Goal: Transaction & Acquisition: Purchase product/service

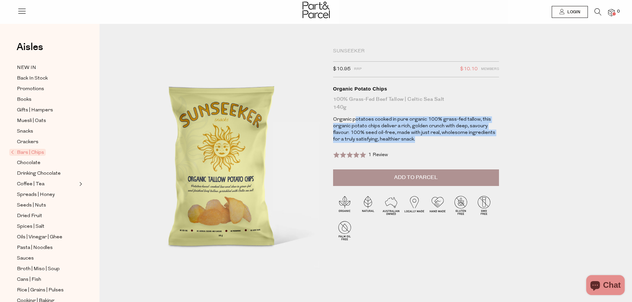
drag, startPoint x: 406, startPoint y: 125, endPoint x: 451, endPoint y: 139, distance: 47.6
click at [451, 139] on p "Organic potatoes cooked in pure organic 100% grass-fed tallow, this organic pot…" at bounding box center [416, 129] width 166 height 27
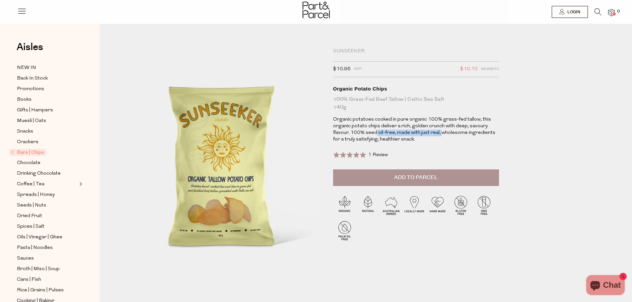
drag, startPoint x: 377, startPoint y: 130, endPoint x: 441, endPoint y: 133, distance: 63.4
click at [441, 133] on p "Organic potatoes cooked in pure organic 100% grass-fed tallow, this organic pot…" at bounding box center [416, 129] width 166 height 27
drag, startPoint x: 387, startPoint y: 132, endPoint x: 449, endPoint y: 134, distance: 61.4
click at [449, 134] on p "Organic potatoes cooked in pure organic 100% grass-fed tallow, this organic pot…" at bounding box center [416, 129] width 166 height 27
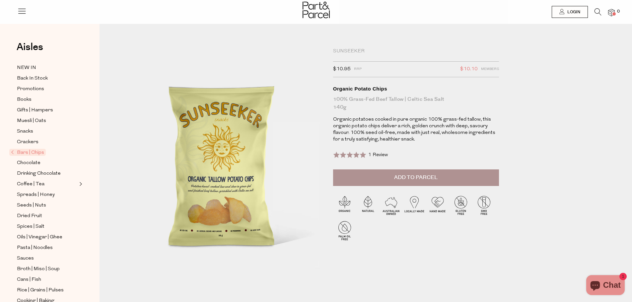
click at [460, 138] on p "Organic potatoes cooked in pure organic 100% grass-fed tallow, this organic pot…" at bounding box center [416, 129] width 166 height 27
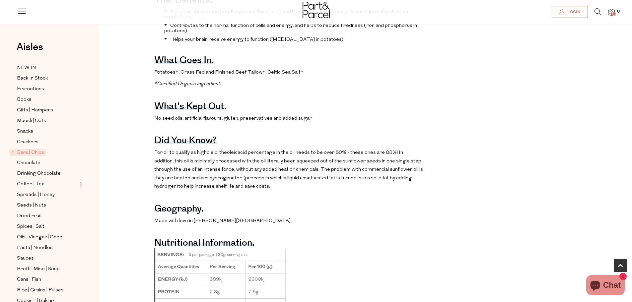
scroll to position [365, 0]
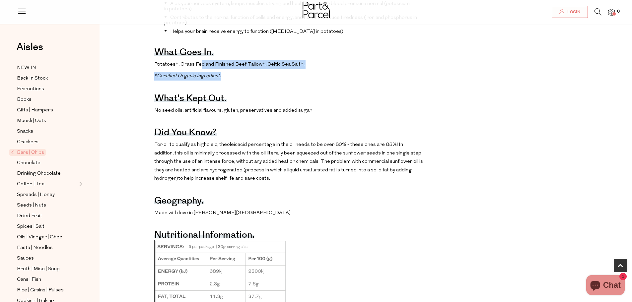
drag, startPoint x: 199, startPoint y: 73, endPoint x: 275, endPoint y: 87, distance: 76.9
click at [275, 87] on div "The benefits. Aids your nervous system, keeps muscles strong and healthy, and y…" at bounding box center [288, 172] width 269 height 396
click at [275, 81] on p "*Certified Organic Ingredient." at bounding box center [288, 76] width 269 height 9
drag, startPoint x: 154, startPoint y: 86, endPoint x: 233, endPoint y: 86, distance: 79.6
click at [233, 86] on div "The benefits. Aids your nervous system, keeps muscles strong and healthy, and y…" at bounding box center [370, 172] width 532 height 396
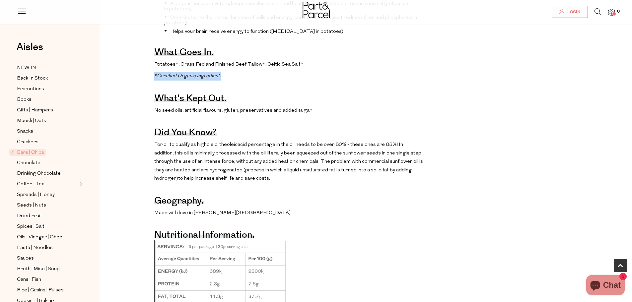
click at [233, 81] on p "*Certified Organic Ingredient." at bounding box center [288, 76] width 269 height 9
drag, startPoint x: 263, startPoint y: 89, endPoint x: 165, endPoint y: 81, distance: 98.1
click at [165, 81] on div "The benefits. Aids your nervous system, keeps muscles strong and healthy, and y…" at bounding box center [288, 172] width 269 height 396
click at [164, 81] on div "The benefits. Aids your nervous system, keeps muscles strong and healthy, and y…" at bounding box center [288, 172] width 269 height 396
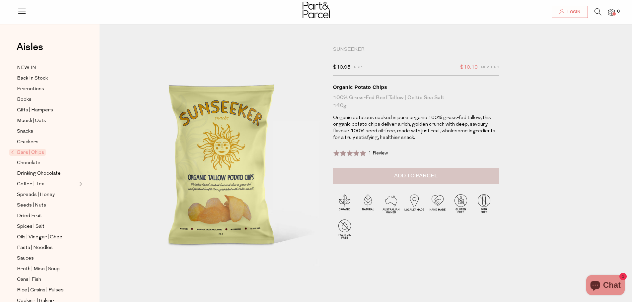
scroll to position [0, 0]
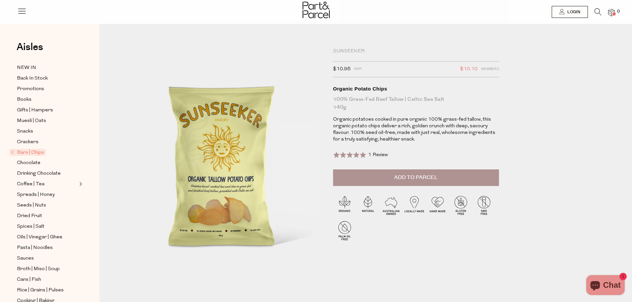
click at [426, 174] on span "Add to Parcel" at bounding box center [415, 178] width 43 height 8
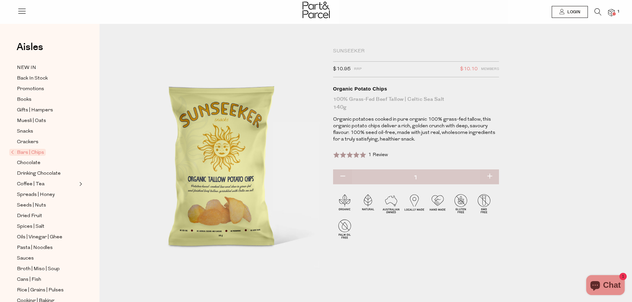
click at [488, 177] on button "button" at bounding box center [489, 176] width 19 height 15
type input "2"
click at [491, 176] on button "button" at bounding box center [489, 176] width 19 height 15
type input "3"
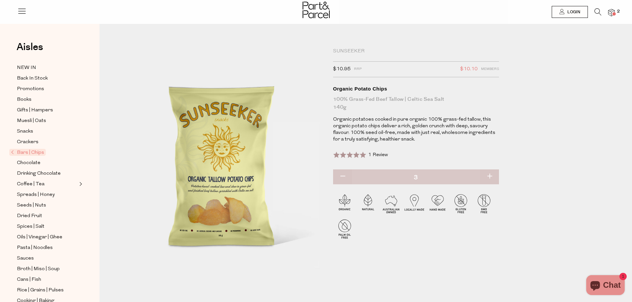
type input "3"
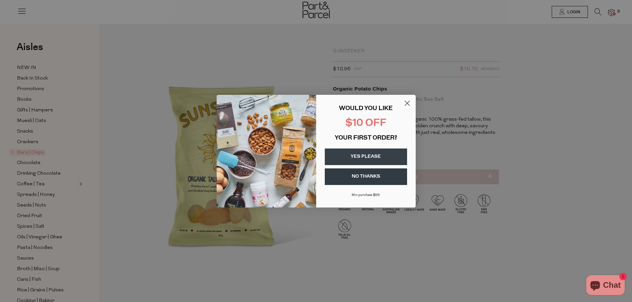
click at [377, 155] on button "YES PLEASE" at bounding box center [366, 157] width 82 height 17
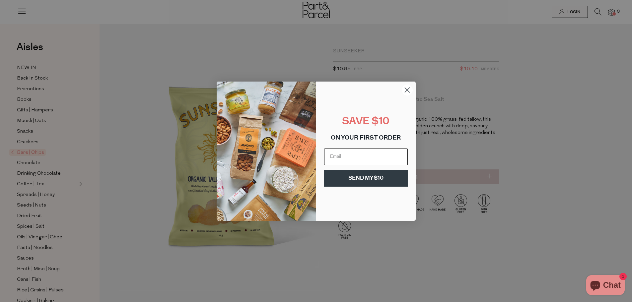
click at [362, 158] on input "Email" at bounding box center [366, 157] width 84 height 17
type input "elysehickey@gmail.com"
click at [353, 179] on button "SEND MY $10" at bounding box center [366, 178] width 84 height 17
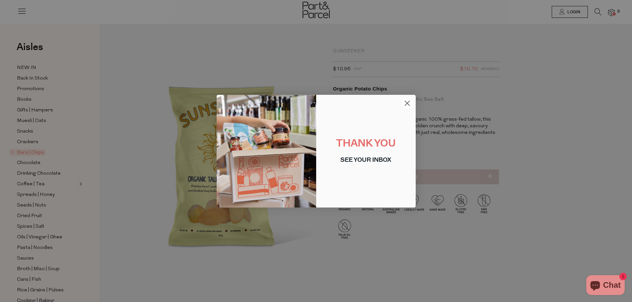
click at [409, 104] on circle "Close dialog" at bounding box center [406, 102] width 11 height 11
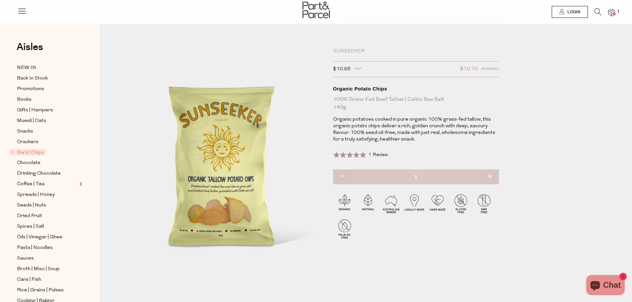
click at [614, 7] on div at bounding box center [316, 11] width 632 height 22
click at [614, 11] on img at bounding box center [611, 13] width 7 height 8
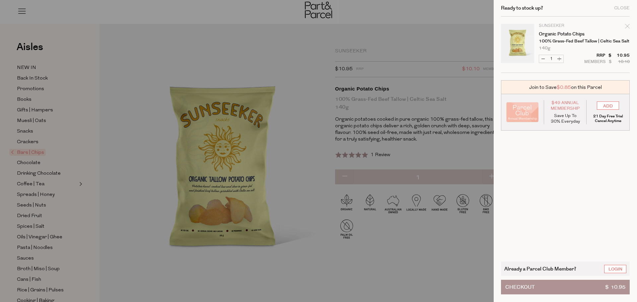
click at [560, 59] on button "Increase Organic Potato Chips" at bounding box center [559, 59] width 8 height 8
type input "2"
click at [560, 59] on form "Image Product Total Qty Sunseeker Organic Potato Chips 100% Grass-Fed Beef Tall…" at bounding box center [565, 45] width 129 height 56
click at [560, 59] on button "Increase Organic Potato Chips" at bounding box center [559, 59] width 8 height 8
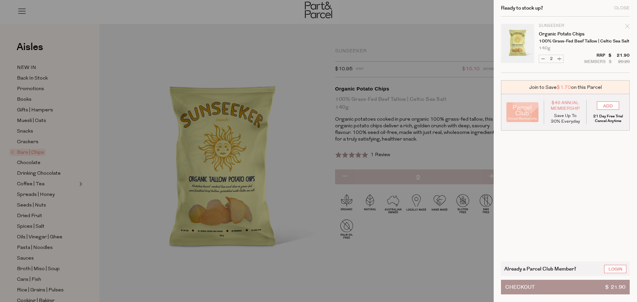
type input "3"
click at [559, 59] on button "Increase Organic Potato Chips" at bounding box center [559, 59] width 8 height 8
type input "4"
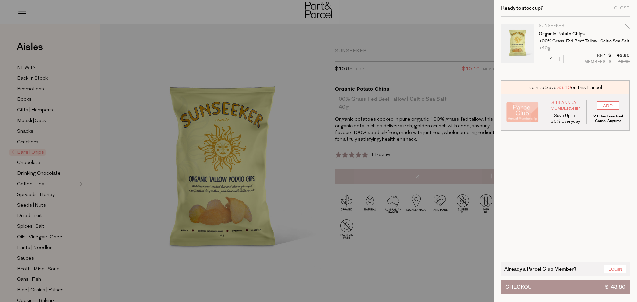
click at [561, 58] on button "Increase Organic Potato Chips" at bounding box center [559, 59] width 8 height 8
type input "5"
